Goal: Task Accomplishment & Management: Manage account settings

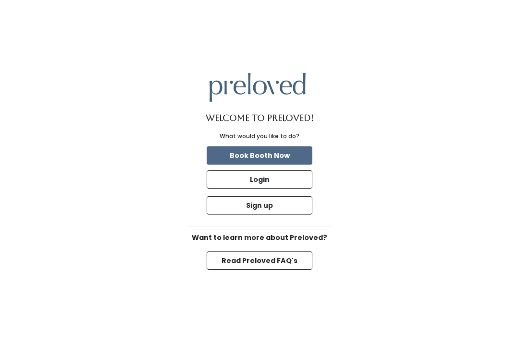
click at [281, 189] on button "Login" at bounding box center [260, 180] width 106 height 18
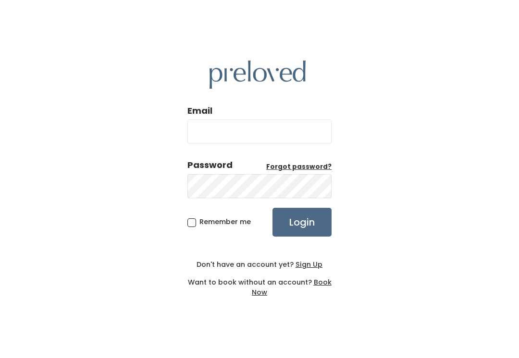
click at [286, 136] on input "Email" at bounding box center [259, 132] width 144 height 24
click at [287, 137] on input "Email" at bounding box center [259, 132] width 144 height 24
type input "provo.store@preloved.love"
click at [302, 233] on input "Login" at bounding box center [301, 222] width 59 height 29
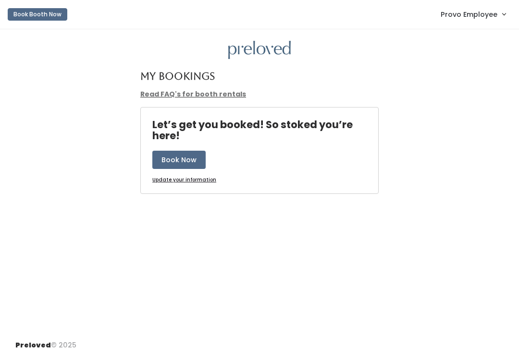
click at [477, 24] on link "Provo Employee" at bounding box center [473, 14] width 84 height 21
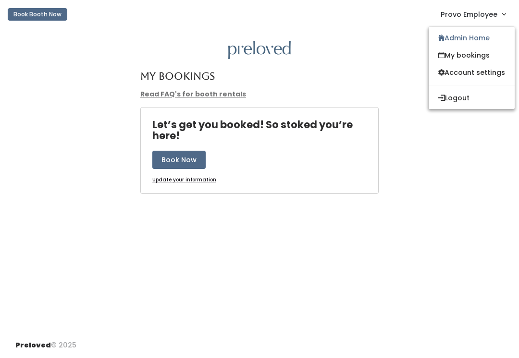
click at [477, 36] on link "Admin Home" at bounding box center [472, 37] width 86 height 17
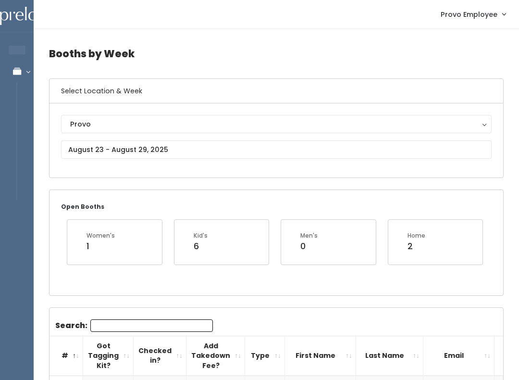
click at [178, 126] on div "Provo" at bounding box center [276, 124] width 412 height 11
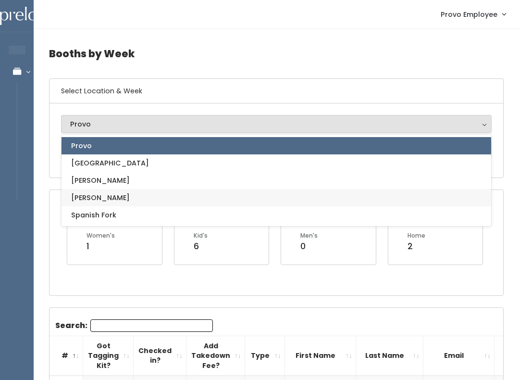
click at [204, 195] on link "[PERSON_NAME]" at bounding box center [275, 197] width 429 height 17
select select "3"
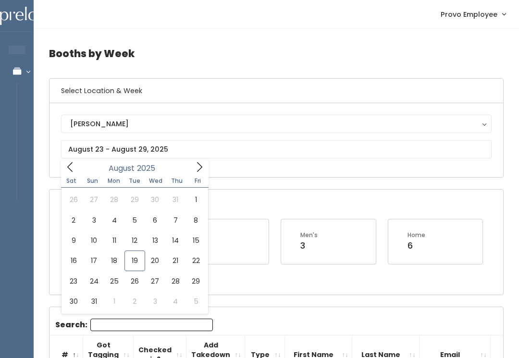
click at [273, 196] on div "Open Booths Women's 33 Kid's 15 Men's 3 Home 6" at bounding box center [276, 242] width 454 height 105
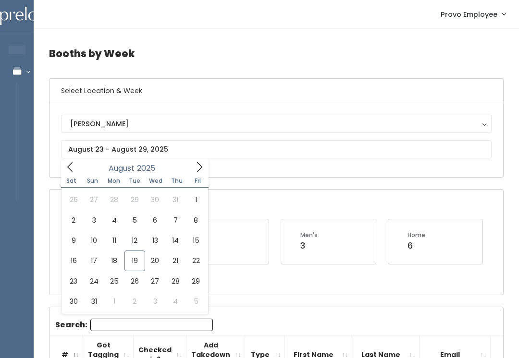
click at [320, 194] on div "Open Booths Women's 33 Kid's 15 Men's 3 Home 6" at bounding box center [276, 242] width 454 height 105
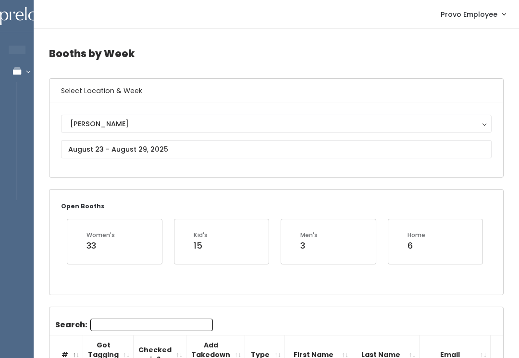
click at [144, 319] on input "Search:" at bounding box center [151, 325] width 123 height 12
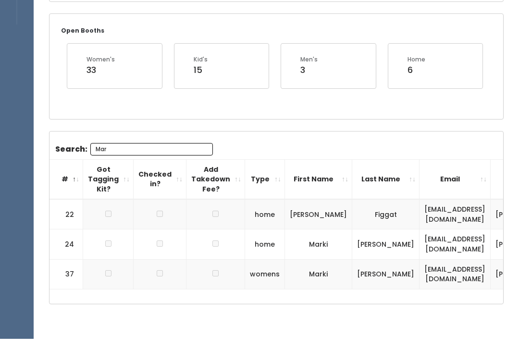
scroll to position [157, 0]
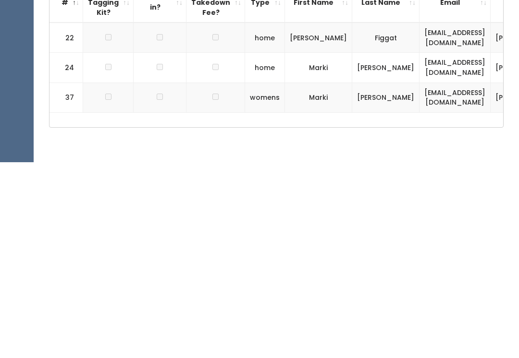
type input "Mar"
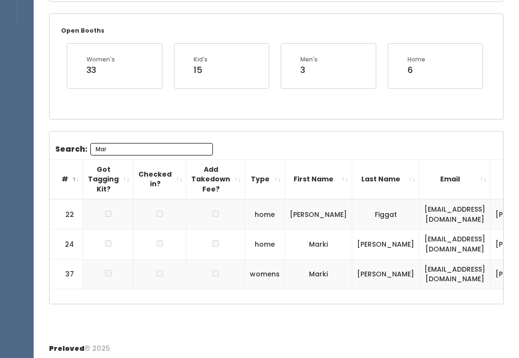
click at [110, 279] on td at bounding box center [108, 274] width 50 height 30
